Goal: Transaction & Acquisition: Subscribe to service/newsletter

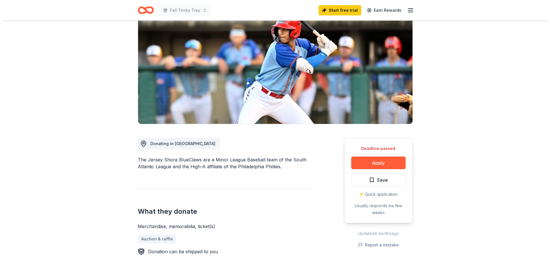
scroll to position [57, 0]
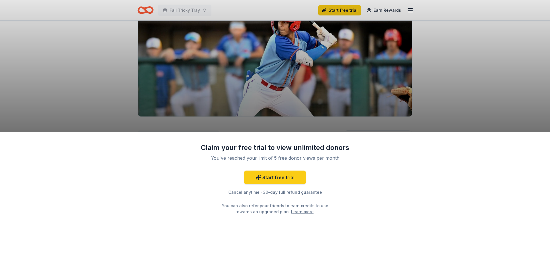
click at [511, 85] on div "Claim your free trial to view unlimited donors You've reached your limit of 5 f…" at bounding box center [275, 131] width 550 height 263
click at [408, 12] on div "Claim your free trial to view unlimited donors You've reached your limit of 5 f…" at bounding box center [275, 131] width 550 height 263
click at [289, 171] on link "Start free trial" at bounding box center [275, 178] width 62 height 14
click at [281, 178] on link "Start free trial" at bounding box center [275, 178] width 62 height 14
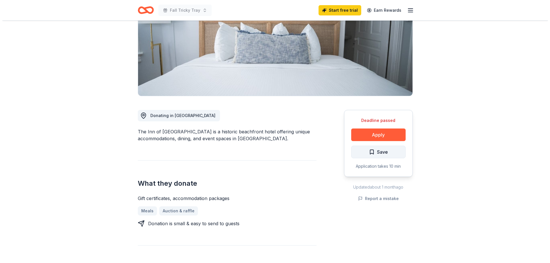
scroll to position [86, 0]
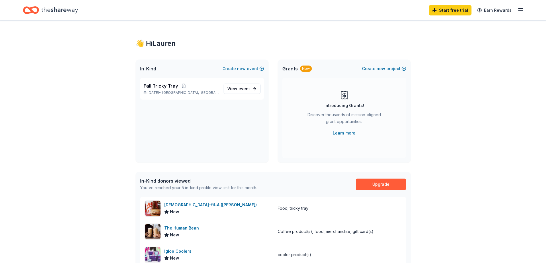
click at [374, 190] on div "In-Kind donors viewed You've reached your 5 in-kind profile view limit for this…" at bounding box center [272, 184] width 275 height 25
click at [375, 187] on link "Upgrade" at bounding box center [380, 184] width 50 height 11
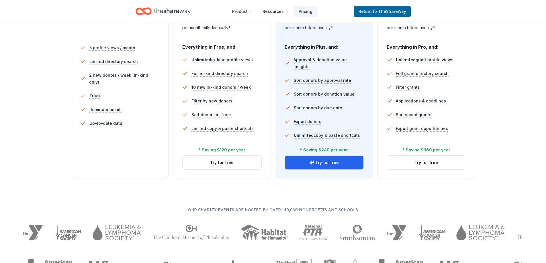
scroll to position [172, 0]
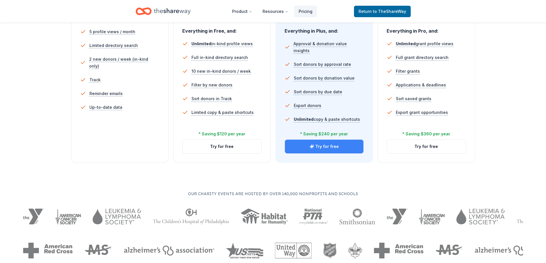
click at [330, 149] on button "Try for free" at bounding box center [324, 147] width 79 height 14
